Goal: Information Seeking & Learning: Learn about a topic

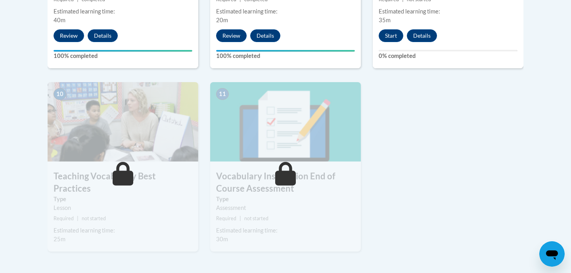
scroll to position [760, 0]
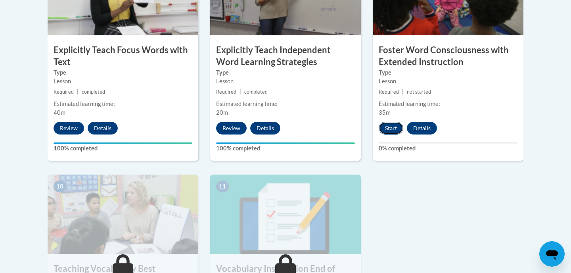
click at [395, 127] on button "Start" at bounding box center [391, 128] width 25 height 13
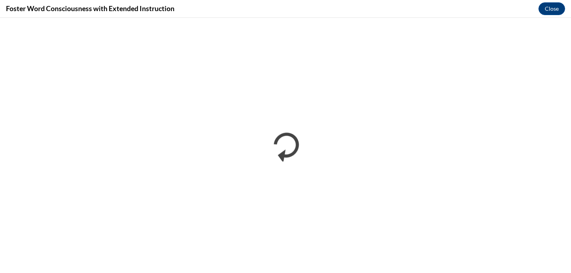
scroll to position [0, 0]
